Goal: Information Seeking & Learning: Understand process/instructions

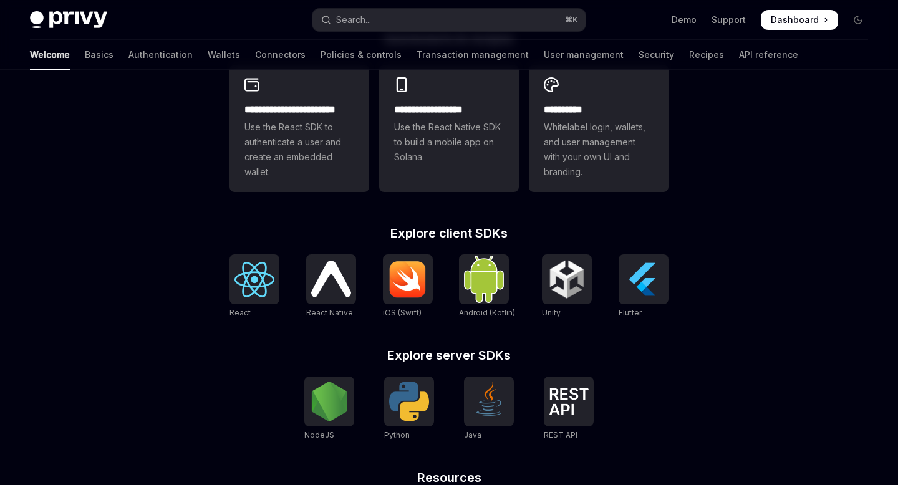
scroll to position [373, 0]
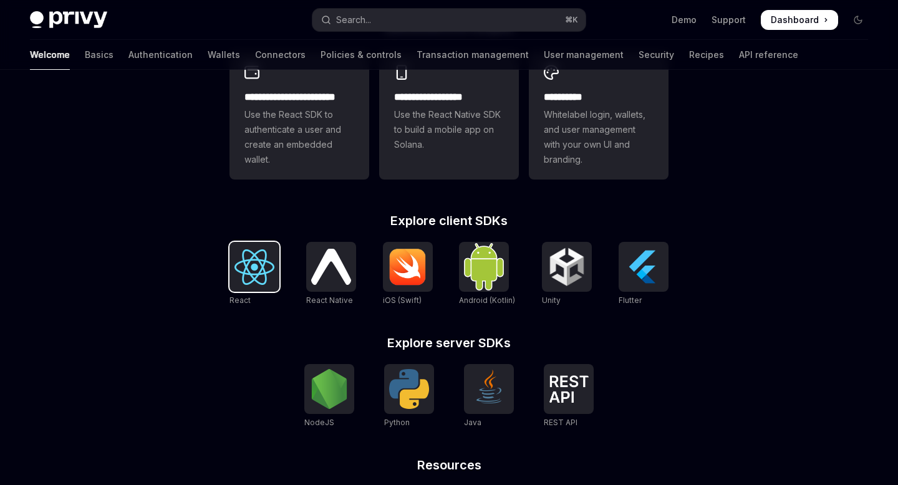
click at [258, 284] on img at bounding box center [254, 267] width 40 height 36
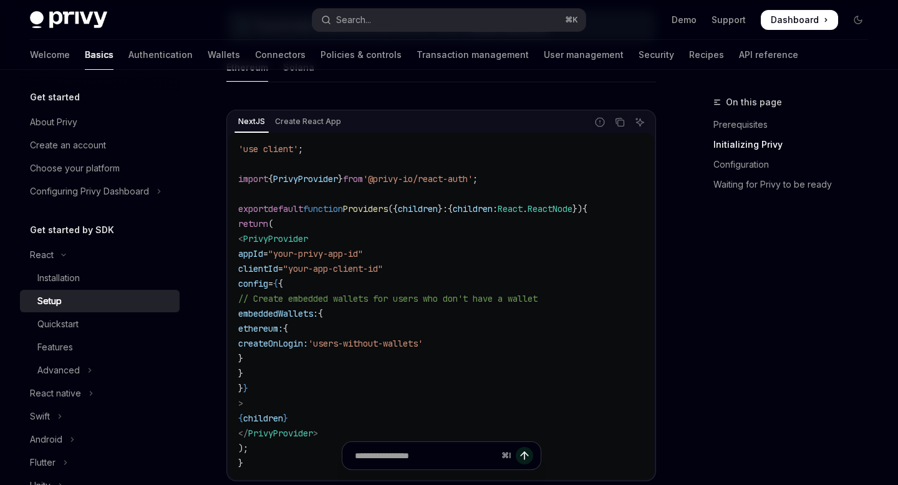
scroll to position [485, 0]
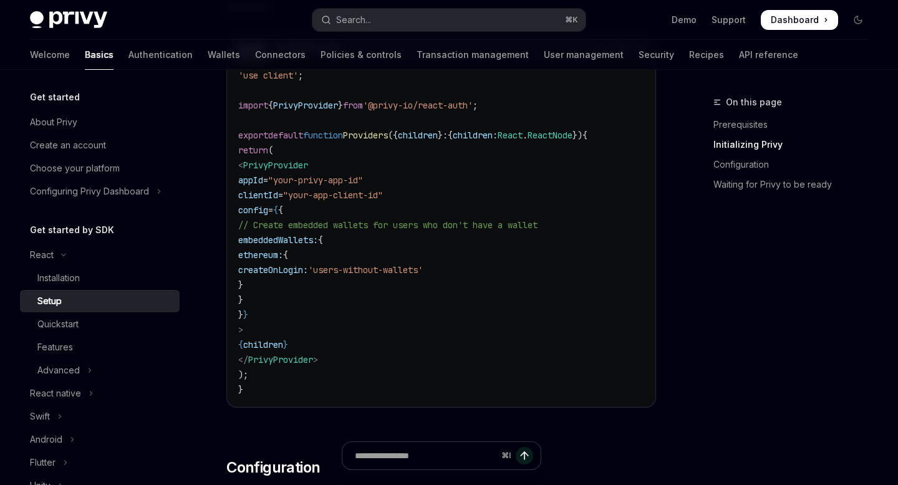
click at [304, 158] on code "'use client' ; import { PrivyProvider } from '@privy-io/react-auth' ; export de…" at bounding box center [441, 232] width 406 height 329
click at [299, 164] on span "PrivyProvider" at bounding box center [275, 165] width 65 height 11
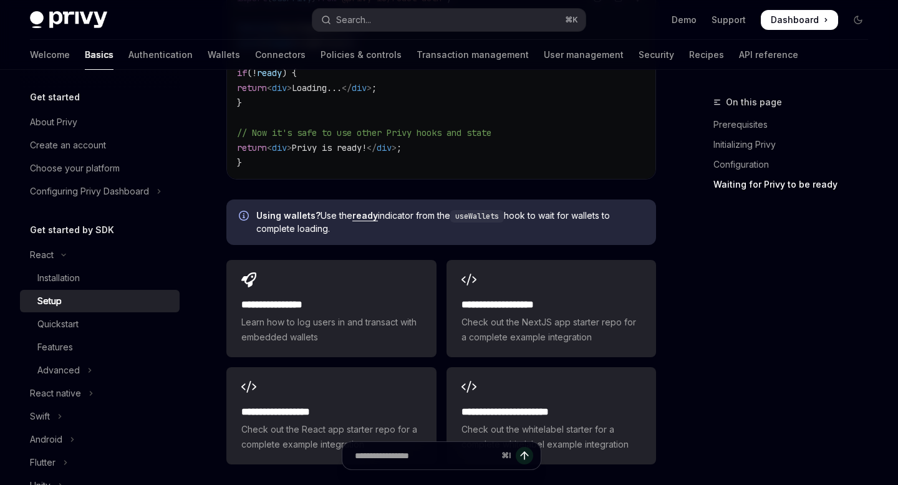
scroll to position [1516, 0]
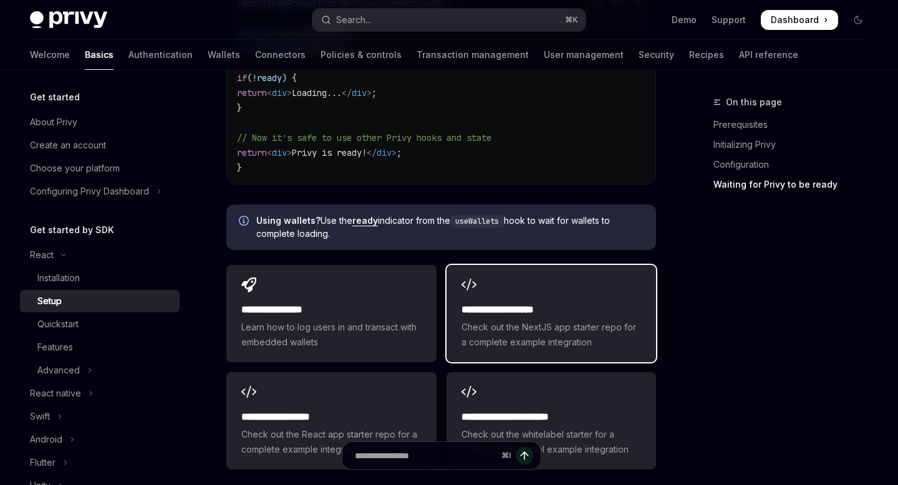
click at [549, 325] on span "Check out the NextJS app starter repo for a complete example integration" at bounding box center [551, 335] width 180 height 30
